Goal: Feedback & Contribution: Leave review/rating

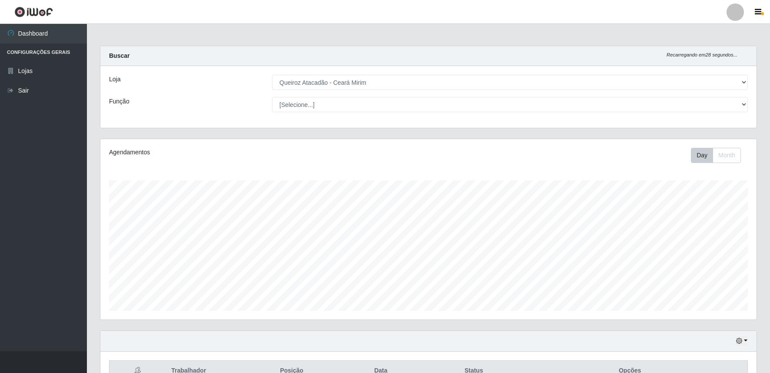
select select "465"
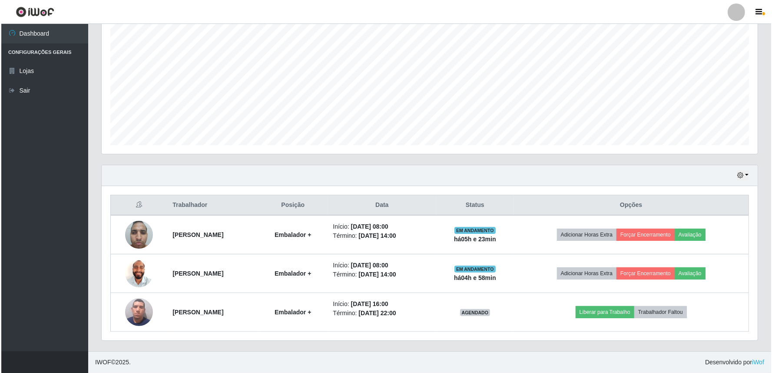
scroll to position [180, 656]
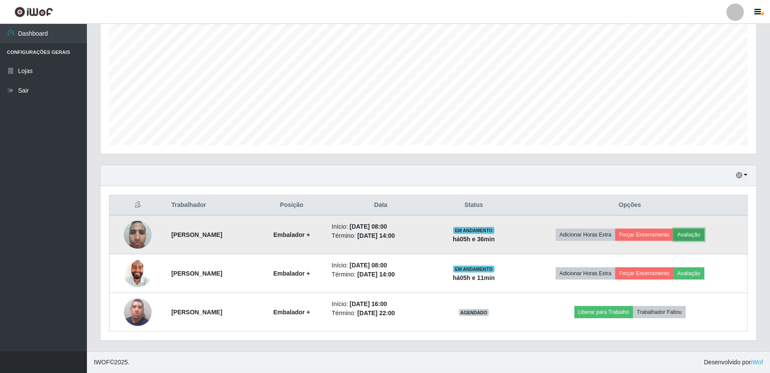
click at [701, 234] on button "Avaliação" at bounding box center [688, 234] width 31 height 12
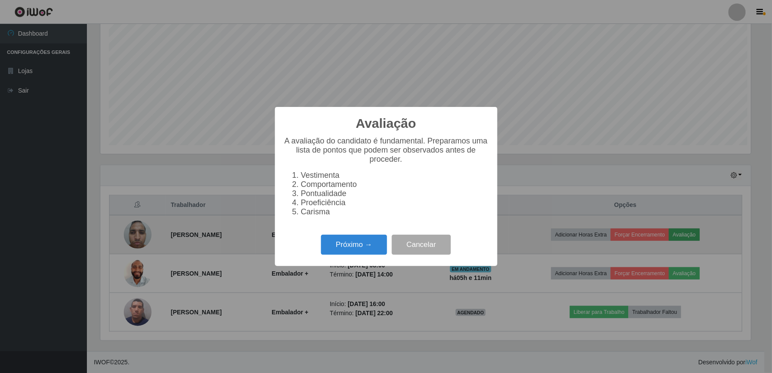
scroll to position [180, 650]
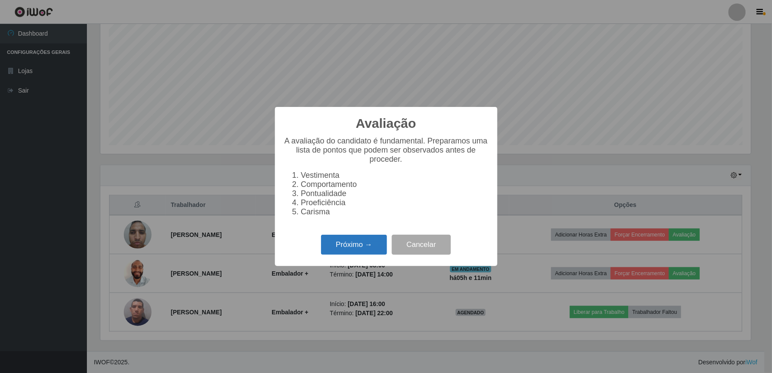
click at [357, 245] on button "Próximo →" at bounding box center [354, 245] width 66 height 20
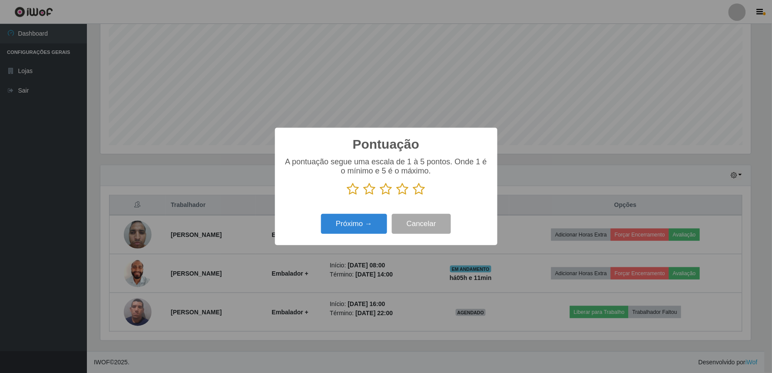
click at [418, 186] on icon at bounding box center [419, 188] width 12 height 13
click at [413, 195] on input "radio" at bounding box center [413, 195] width 0 height 0
click at [365, 219] on button "Próximo →" at bounding box center [354, 224] width 66 height 20
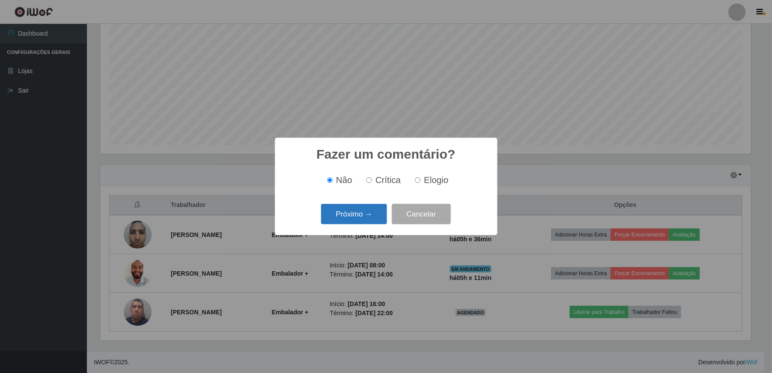
click at [369, 212] on button "Próximo →" at bounding box center [354, 214] width 66 height 20
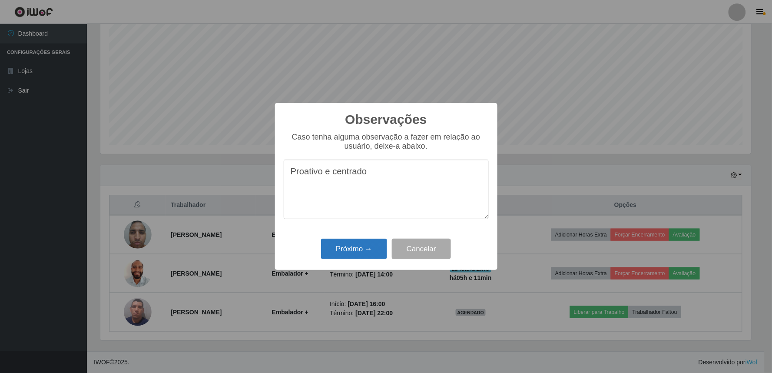
type textarea "Proativo e centrado"
click at [335, 245] on button "Próximo →" at bounding box center [354, 248] width 66 height 20
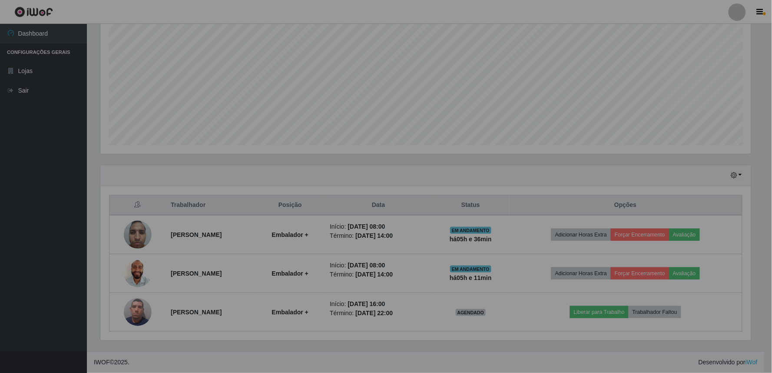
scroll to position [180, 656]
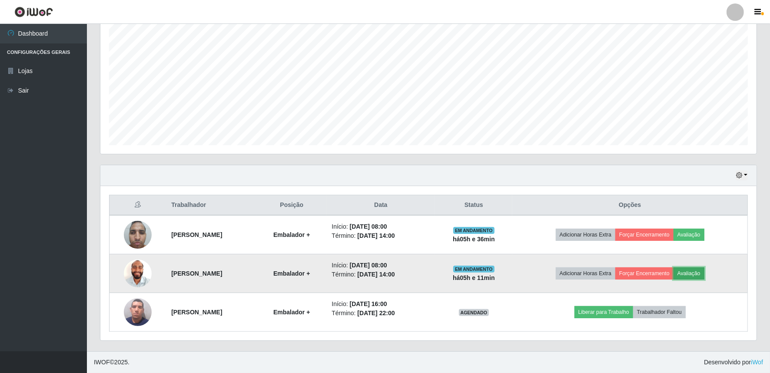
click at [694, 270] on button "Avaliação" at bounding box center [688, 273] width 31 height 12
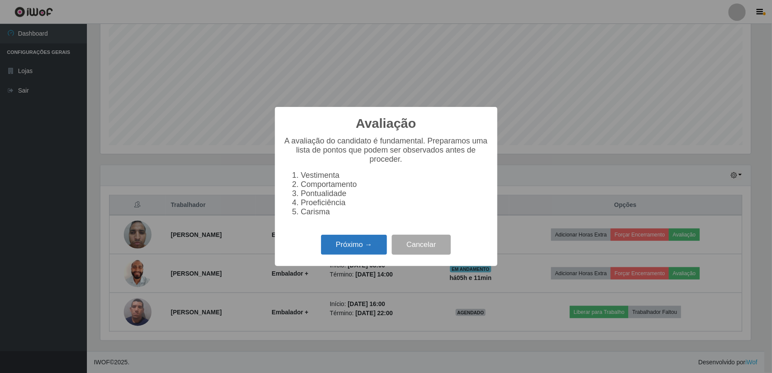
click at [341, 245] on button "Próximo →" at bounding box center [354, 245] width 66 height 20
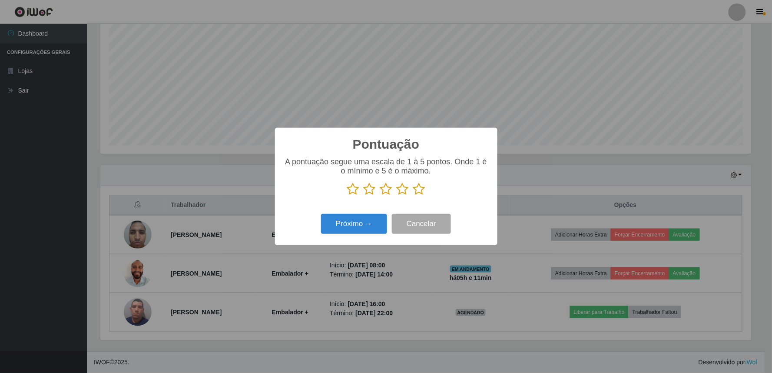
click at [423, 188] on icon at bounding box center [419, 188] width 12 height 13
click at [413, 195] on input "radio" at bounding box center [413, 195] width 0 height 0
click at [381, 218] on button "Próximo →" at bounding box center [354, 224] width 66 height 20
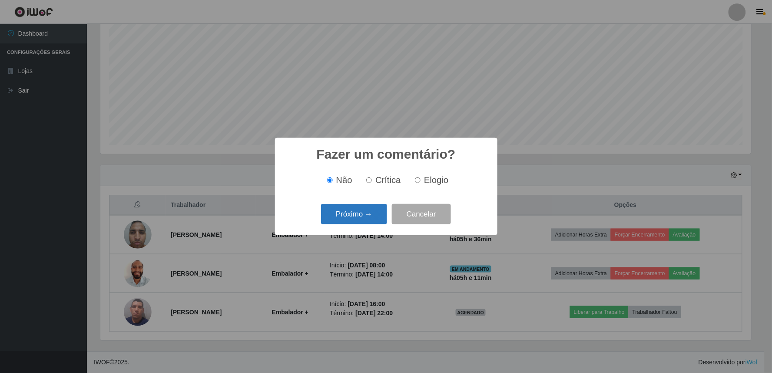
click at [375, 214] on button "Próximo →" at bounding box center [354, 214] width 66 height 20
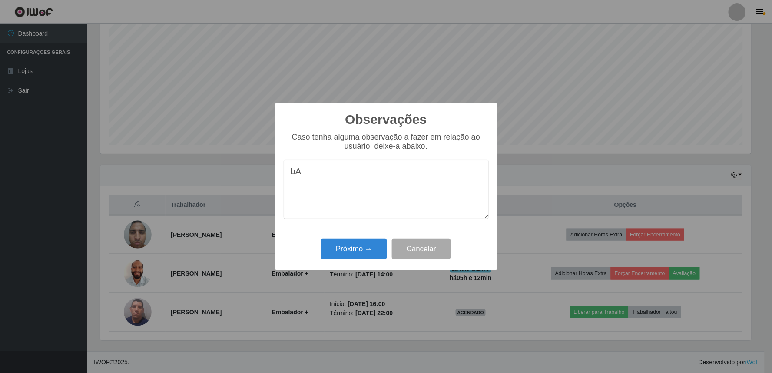
type textarea "b"
type textarea "Bastante dinâmico"
click at [362, 242] on button "Próximo →" at bounding box center [354, 248] width 66 height 20
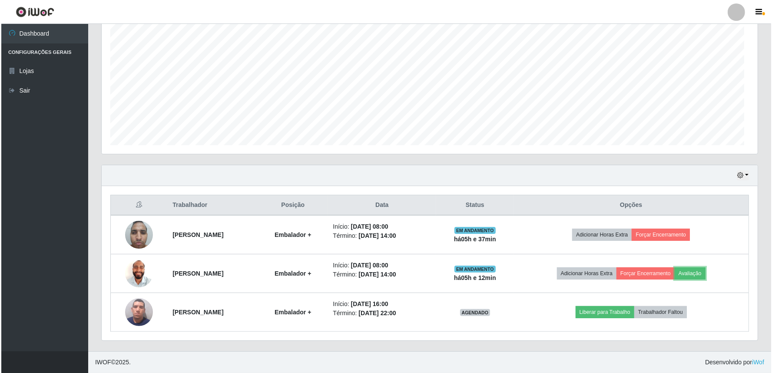
scroll to position [180, 656]
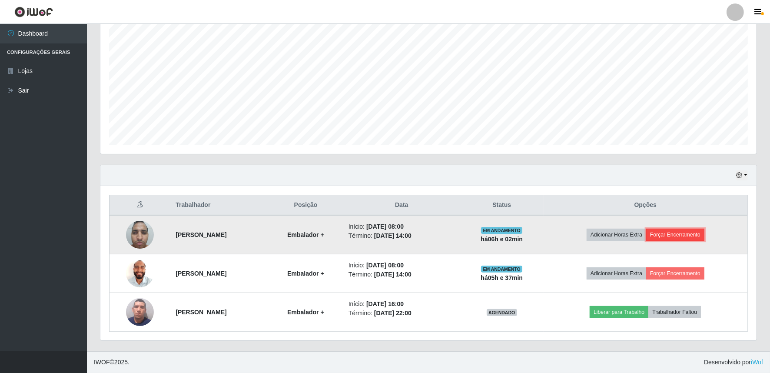
click at [694, 232] on button "Forçar Encerramento" at bounding box center [675, 234] width 58 height 12
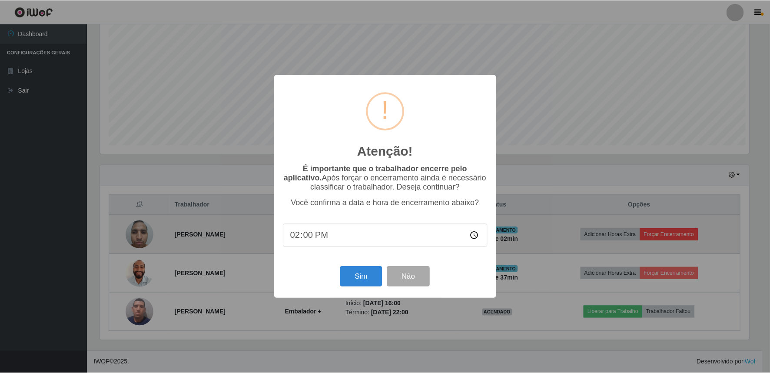
scroll to position [180, 650]
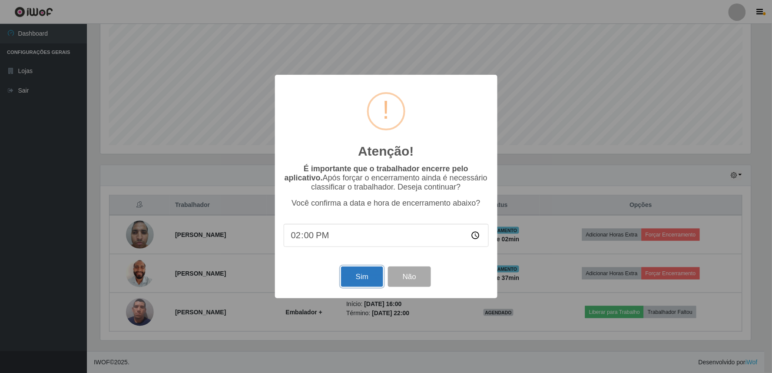
click at [352, 280] on button "Sim" at bounding box center [362, 276] width 42 height 20
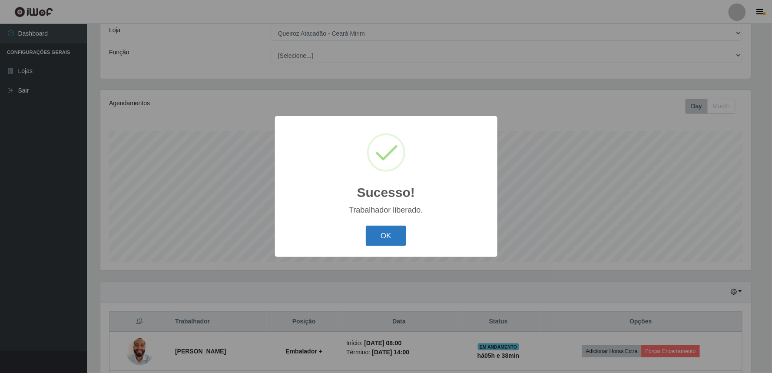
click at [397, 233] on button "OK" at bounding box center [386, 235] width 40 height 20
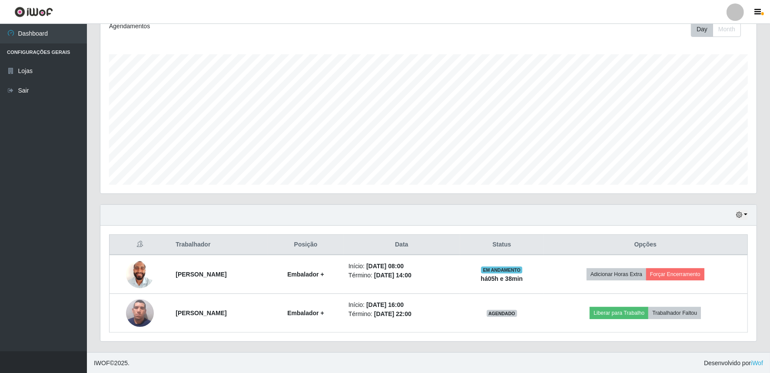
scroll to position [127, 0]
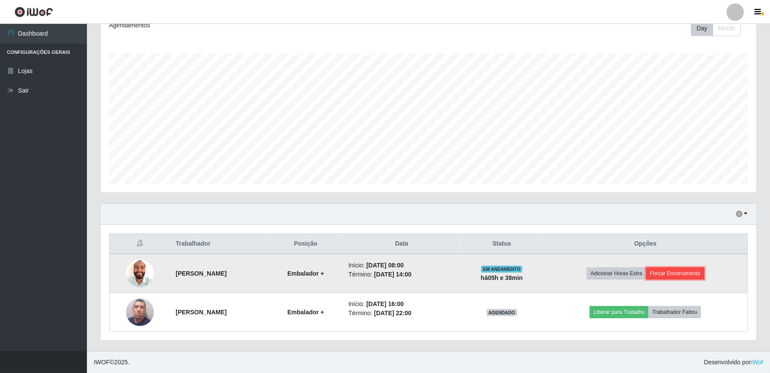
click at [682, 276] on button "Forçar Encerramento" at bounding box center [675, 273] width 58 height 12
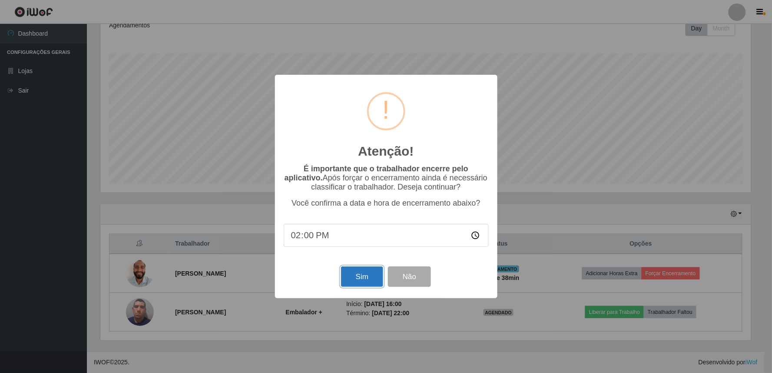
click at [363, 278] on button "Sim" at bounding box center [362, 276] width 42 height 20
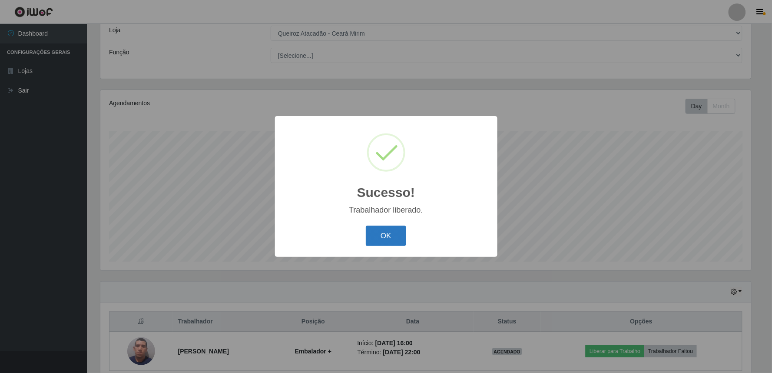
click at [380, 240] on button "OK" at bounding box center [386, 235] width 40 height 20
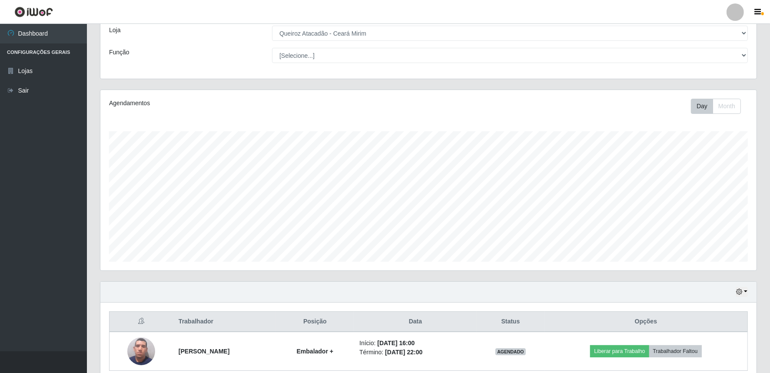
scroll to position [88, 0]
